Goal: Task Accomplishment & Management: Use online tool/utility

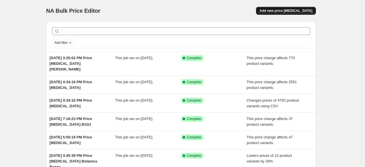
click at [295, 11] on span "Add new price [MEDICAL_DATA]" at bounding box center [285, 11] width 53 height 5
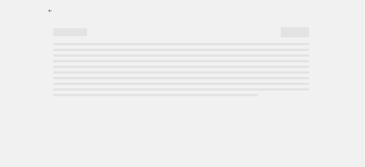
select select "percentage"
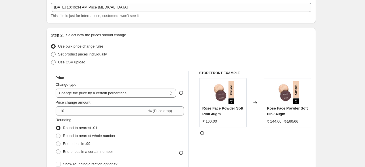
scroll to position [34, 0]
click at [150, 95] on select "Change the price to a certain amount Change the price by a certain amount Chang…" at bounding box center [116, 93] width 121 height 9
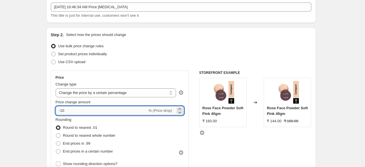
click at [133, 114] on input "-10" at bounding box center [102, 110] width 92 height 9
drag, startPoint x: 94, startPoint y: 108, endPoint x: 62, endPoint y: 108, distance: 32.4
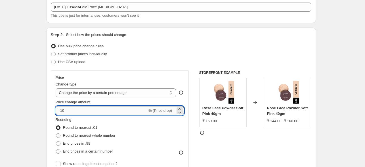
click at [62, 108] on input "-10" at bounding box center [102, 110] width 92 height 9
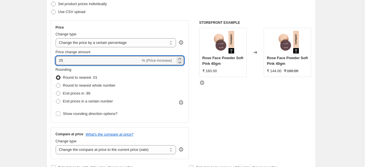
scroll to position [85, 0]
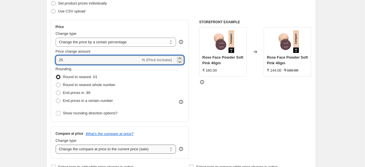
type input "25"
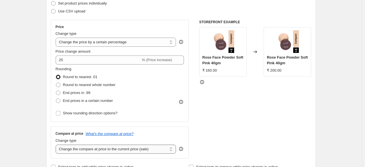
click at [120, 151] on select "Change the compare at price to the current price (sale) Change the compare at p…" at bounding box center [116, 149] width 121 height 9
select select "no_change"
click at [57, 145] on select "Change the compare at price to the current price (sale) Change the compare at p…" at bounding box center [116, 149] width 121 height 9
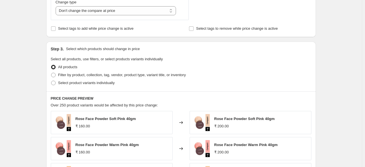
scroll to position [223, 0]
click at [103, 85] on span "Select product variants individually" at bounding box center [86, 83] width 56 height 4
click at [51, 81] on input "Select product variants individually" at bounding box center [51, 81] width 0 height 0
radio input "true"
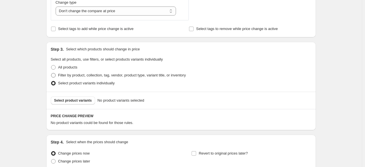
click at [91, 77] on span "Filter by product, collection, tag, vendor, product type, variant title, or inv…" at bounding box center [122, 75] width 128 height 4
click at [51, 74] on input "Filter by product, collection, tag, vendor, product type, variant title, or inv…" at bounding box center [51, 73] width 0 height 0
radio input "true"
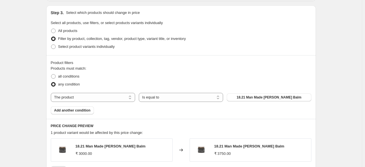
scroll to position [260, 0]
click at [153, 96] on select "Is equal to Is not equal to" at bounding box center [181, 97] width 84 height 9
click at [254, 98] on span "18.21 Man Made [PERSON_NAME] Balm" at bounding box center [269, 97] width 65 height 5
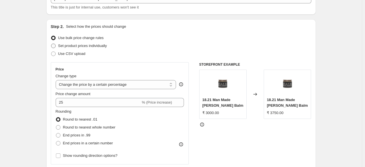
scroll to position [43, 0]
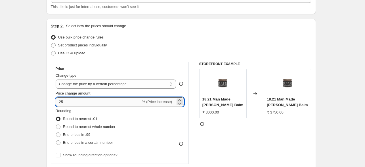
click at [86, 102] on input "25" at bounding box center [98, 102] width 85 height 9
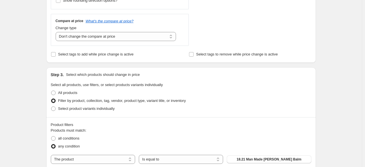
scroll to position [277, 0]
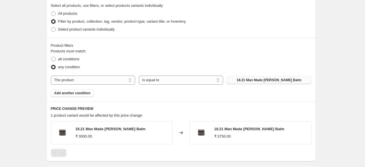
click at [254, 79] on span "18.21 Man Made [PERSON_NAME] Balm" at bounding box center [269, 80] width 65 height 5
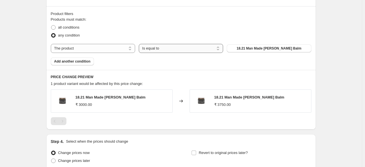
scroll to position [307, 0]
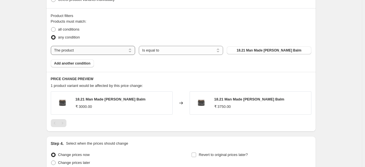
click at [85, 50] on select "The product The product's collection The product's tag The product's vendor The…" at bounding box center [93, 50] width 84 height 9
select select "tag"
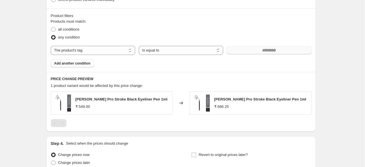
click at [250, 50] on button "#000000" at bounding box center [269, 51] width 84 height 8
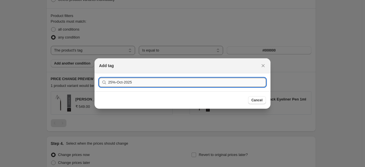
click at [169, 81] on input "25%-Oct-2025" at bounding box center [187, 82] width 158 height 9
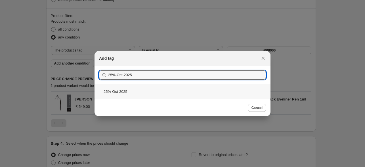
type input "25%-Oct-2025"
click at [134, 90] on div "25%-Oct-2025" at bounding box center [183, 91] width 176 height 15
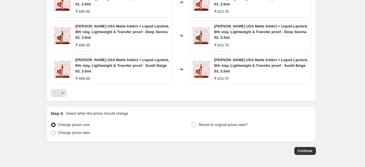
scroll to position [484, 0]
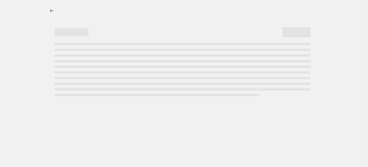
select select "percentage"
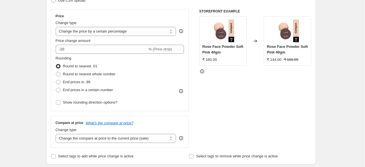
scroll to position [96, 0]
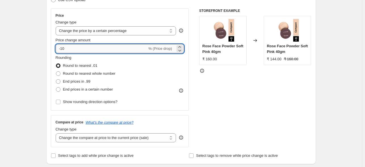
click at [74, 47] on input "-10" at bounding box center [102, 48] width 92 height 9
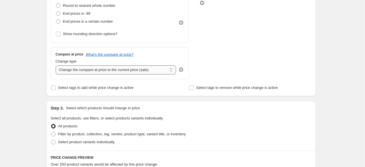
type input "25"
click at [117, 71] on select "Change the compare at price to the current price (sale) Change the compare at p…" at bounding box center [116, 70] width 121 height 9
select select "no_change"
click at [57, 66] on select "Change the compare at price to the current price (sale) Change the compare at p…" at bounding box center [116, 70] width 121 height 9
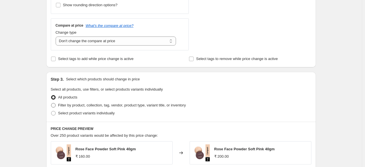
click at [86, 109] on label "Filter by product, collection, tag, vendor, product type, variant title, or inv…" at bounding box center [118, 106] width 135 height 8
click at [51, 104] on input "Filter by product, collection, tag, vendor, product type, variant title, or inv…" at bounding box center [51, 103] width 0 height 0
radio input "true"
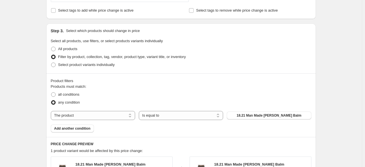
scroll to position [242, 0]
click at [89, 113] on select "The product The product's collection The product's tag The product's vendor The…" at bounding box center [93, 115] width 84 height 9
select select "tag"
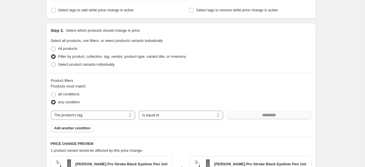
click at [279, 114] on button "#000000" at bounding box center [269, 116] width 84 height 8
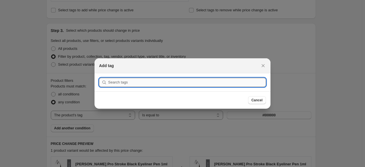
click at [184, 81] on input ":r18:" at bounding box center [187, 82] width 158 height 9
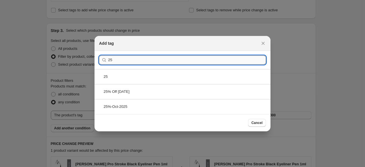
type input "25"
click at [136, 104] on div "25%-Oct-2025" at bounding box center [183, 106] width 176 height 15
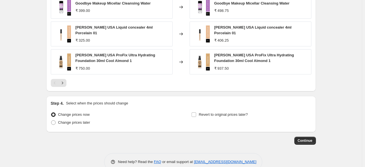
scroll to position [465, 0]
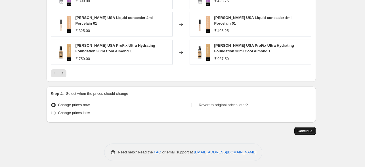
click at [299, 130] on button "Continue" at bounding box center [305, 131] width 22 height 8
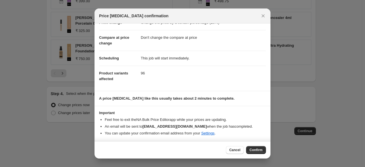
scroll to position [0, 0]
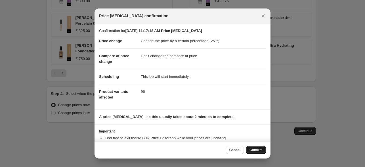
click at [259, 151] on span "Confirm" at bounding box center [255, 150] width 13 height 5
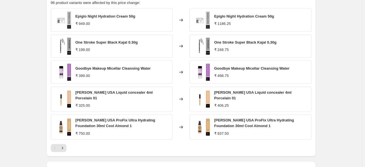
scroll to position [449, 0]
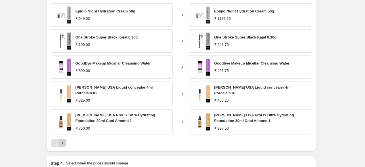
click at [66, 142] on button "Next" at bounding box center [62, 143] width 8 height 8
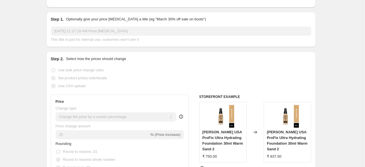
scroll to position [0, 0]
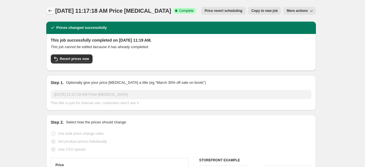
click at [50, 12] on icon "Price change jobs" at bounding box center [50, 11] width 6 height 6
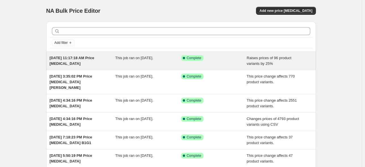
click at [95, 56] on span "Oct 9, 2025, 11:17:18 AM Price change job" at bounding box center [72, 61] width 45 height 10
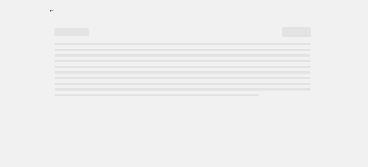
select select "percentage"
select select "no_change"
select select "tag"
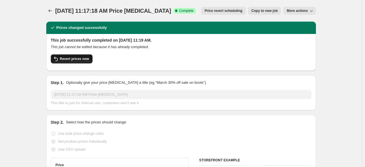
click at [81, 58] on span "Revert prices now" at bounding box center [74, 59] width 29 height 5
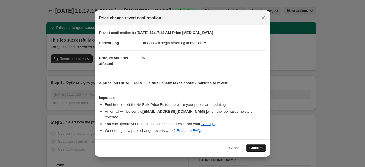
click at [262, 145] on button "Confirm" at bounding box center [256, 148] width 20 height 8
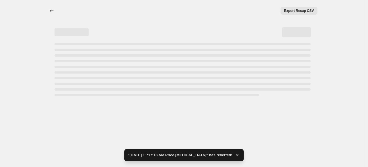
select select "percentage"
select select "no_change"
select select "tag"
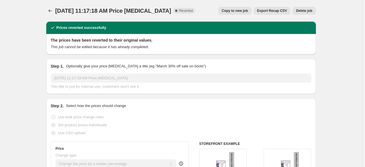
click at [236, 12] on span "Copy to new job" at bounding box center [235, 11] width 26 height 5
select select "percentage"
select select "no_change"
select select "tag"
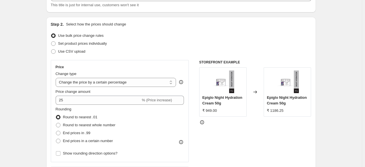
scroll to position [44, 0]
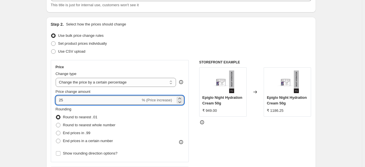
click at [60, 98] on input "25" at bounding box center [98, 100] width 85 height 9
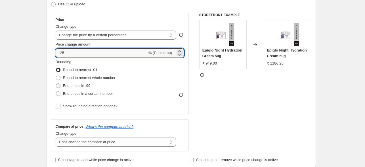
type input "-25"
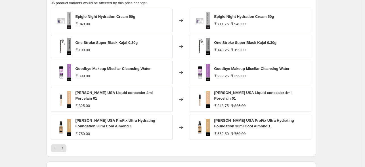
scroll to position [465, 0]
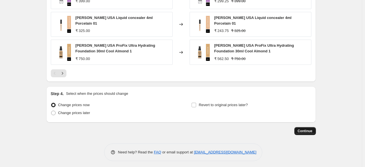
click at [309, 129] on span "Continue" at bounding box center [305, 131] width 15 height 5
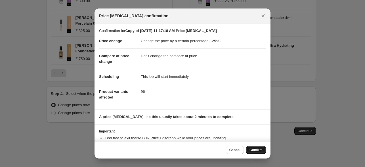
click at [252, 148] on button "Confirm" at bounding box center [256, 150] width 20 height 8
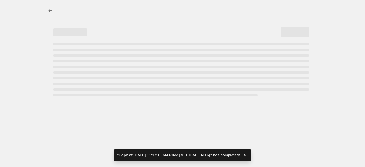
select select "percentage"
select select "no_change"
select select "tag"
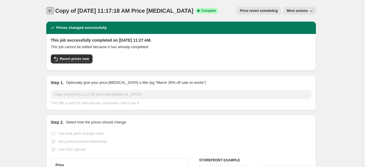
click at [52, 11] on icon "Price change jobs" at bounding box center [50, 11] width 6 height 6
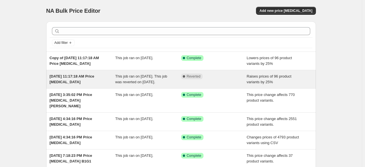
click at [194, 83] on div "Complete Reverted" at bounding box center [214, 79] width 66 height 11
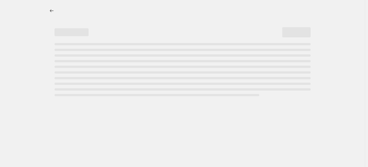
select select "percentage"
select select "no_change"
select select "tag"
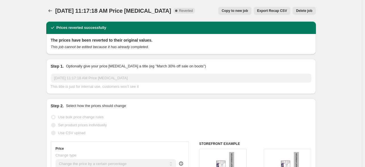
click at [302, 11] on span "Delete job" at bounding box center [304, 11] width 16 height 5
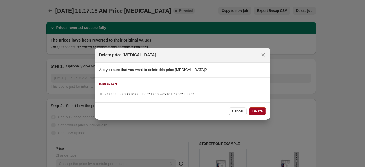
click at [257, 112] on span "Delete" at bounding box center [257, 111] width 10 height 5
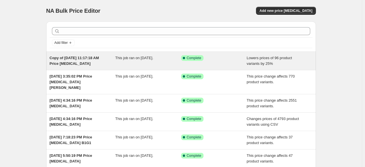
click at [72, 63] on span "Copy of Oct 9, 2025, 11:17:18 AM Price change job" at bounding box center [74, 61] width 49 height 10
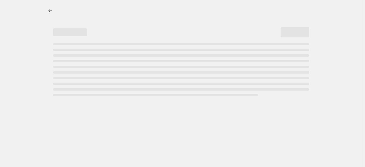
select select "percentage"
select select "no_change"
select select "tag"
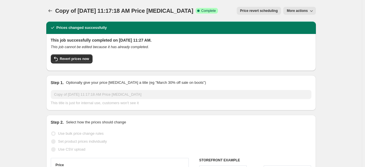
click at [96, 11] on span "Copy of Oct 9, 2025, 11:17:18 AM Price change job" at bounding box center [124, 11] width 138 height 6
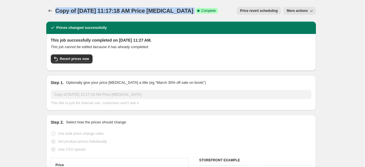
click at [96, 11] on span "Copy of Oct 9, 2025, 11:17:18 AM Price change job" at bounding box center [124, 11] width 138 height 6
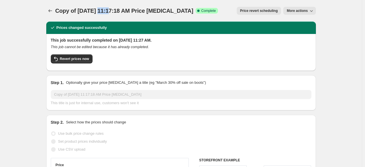
click at [96, 11] on span "Copy of Oct 9, 2025, 11:17:18 AM Price change job" at bounding box center [124, 11] width 138 height 6
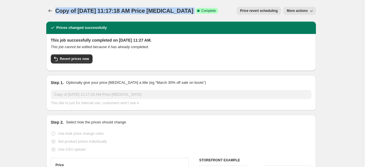
click at [96, 11] on span "Copy of Oct 9, 2025, 11:17:18 AM Price change job" at bounding box center [124, 11] width 138 height 6
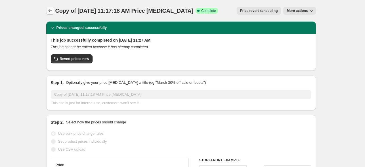
click at [51, 11] on icon "Price change jobs" at bounding box center [50, 11] width 6 height 6
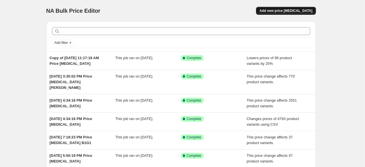
click at [279, 11] on span "Add new price [MEDICAL_DATA]" at bounding box center [285, 11] width 53 height 5
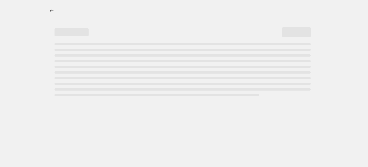
select select "percentage"
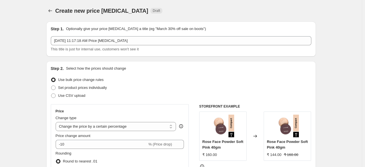
scroll to position [26, 0]
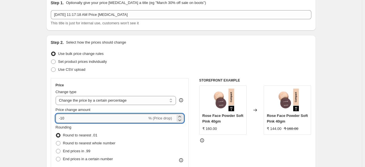
click at [109, 119] on input "-10" at bounding box center [102, 118] width 92 height 9
type input "-1"
type input "-2"
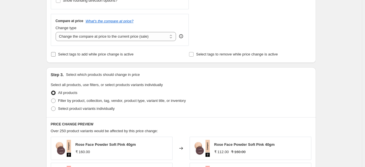
scroll to position [235, 0]
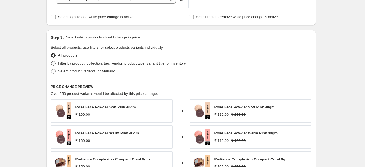
type input "-32"
click at [90, 65] on span "Filter by product, collection, tag, vendor, product type, variant title, or inv…" at bounding box center [122, 63] width 128 height 4
click at [51, 62] on input "Filter by product, collection, tag, vendor, product type, variant title, or inv…" at bounding box center [51, 61] width 0 height 0
radio input "true"
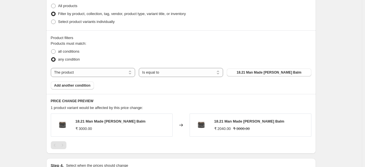
scroll to position [285, 0]
click at [94, 72] on select "The product The product's collection The product's tag The product's vendor The…" at bounding box center [93, 72] width 84 height 9
select select "tag"
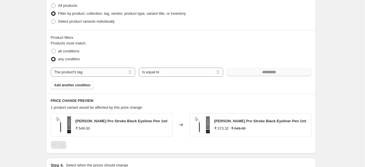
click at [248, 71] on button "#000000" at bounding box center [269, 72] width 84 height 8
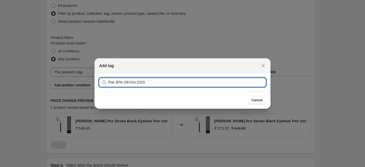
click at [188, 82] on input "Flat 30% Off-Oct-2025" at bounding box center [187, 82] width 158 height 9
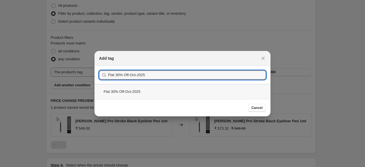
type input "Flat 30% Off-Oct-2025"
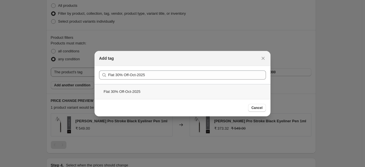
click at [192, 96] on div "Flat 30% Off-Oct-2025" at bounding box center [183, 91] width 176 height 15
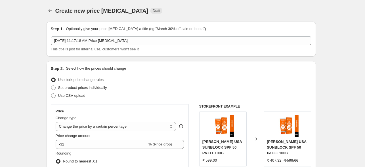
scroll to position [68, 0]
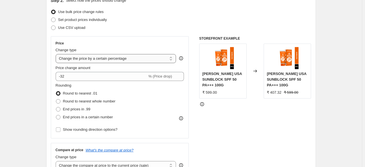
click at [102, 61] on select "Change the price to a certain amount Change the price by a certain amount Chang…" at bounding box center [116, 58] width 121 height 9
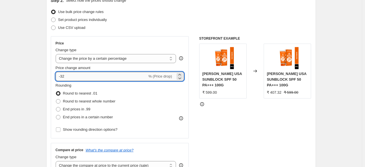
click at [129, 79] on input "-32" at bounding box center [102, 76] width 92 height 9
type input "-30"
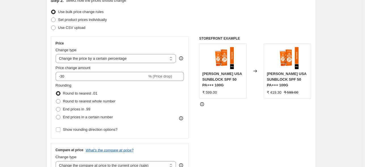
click at [243, 126] on div "STOREFRONT EXAMPLE Jaquline USA SUNBLOCK SPF 50 PA+++ 100G ₹ 599.00 Changed to …" at bounding box center [255, 105] width 112 height 139
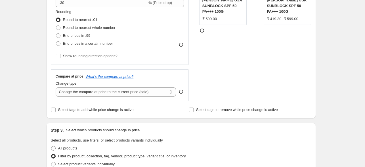
scroll to position [142, 0]
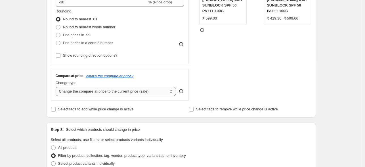
click at [101, 92] on select "Change the compare at price to the current price (sale) Change the compare at p…" at bounding box center [116, 91] width 121 height 9
select select "no_change"
click at [57, 87] on select "Change the compare at price to the current price (sale) Change the compare at p…" at bounding box center [116, 91] width 121 height 9
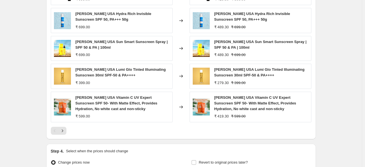
scroll to position [476, 0]
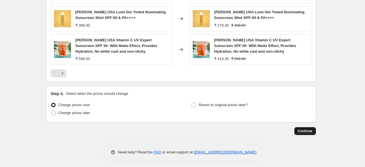
click at [307, 129] on span "Continue" at bounding box center [305, 131] width 15 height 5
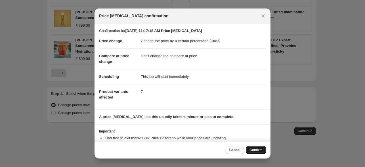
click at [256, 152] on span "Confirm" at bounding box center [255, 150] width 13 height 5
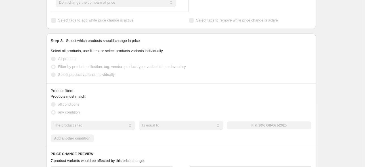
scroll to position [258, 0]
